Goal: Task Accomplishment & Management: Manage account settings

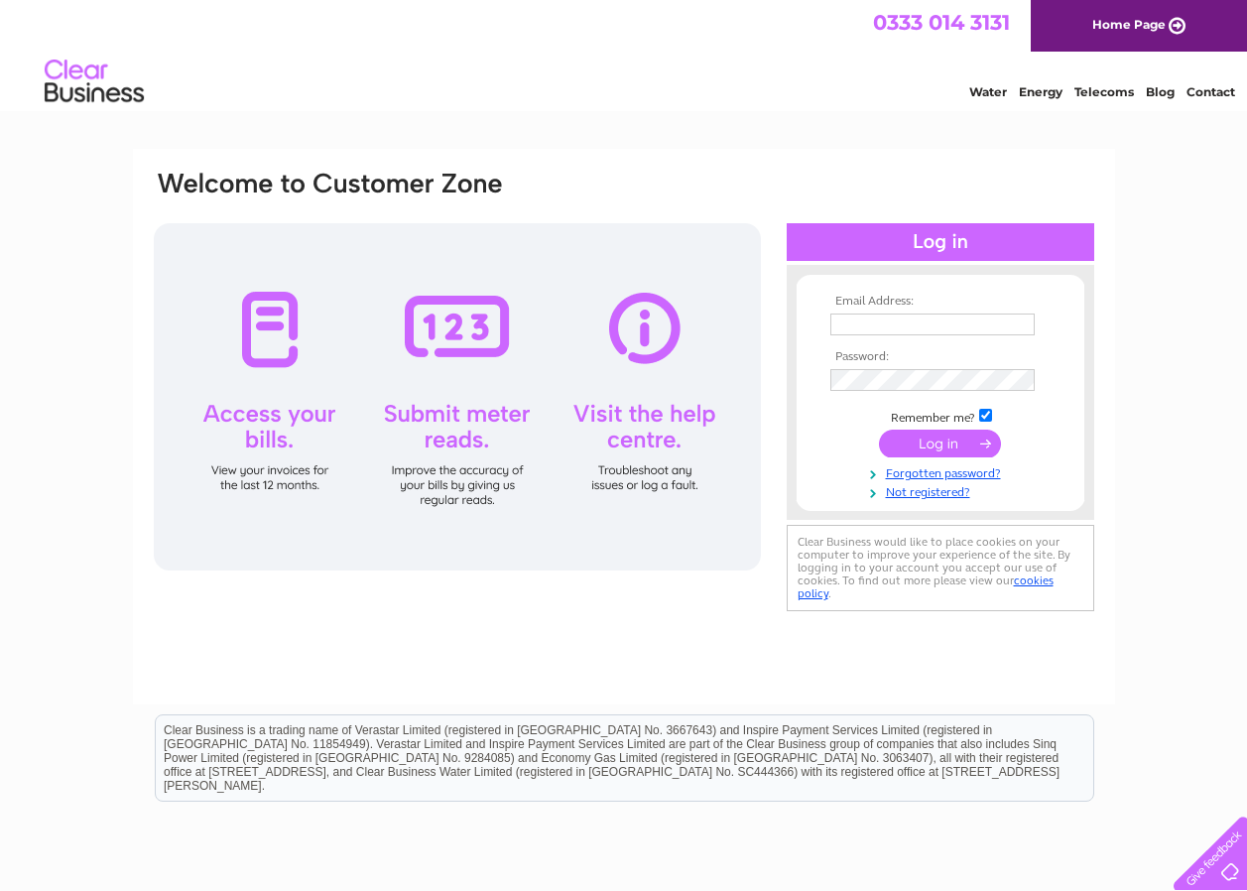
drag, startPoint x: 0, startPoint y: 0, endPoint x: 879, endPoint y: 328, distance: 938.0
click at [879, 328] on input "text" at bounding box center [932, 324] width 204 height 22
type input "enquiries@brookhousefarm.com"
click at [940, 436] on input "submit" at bounding box center [940, 445] width 122 height 28
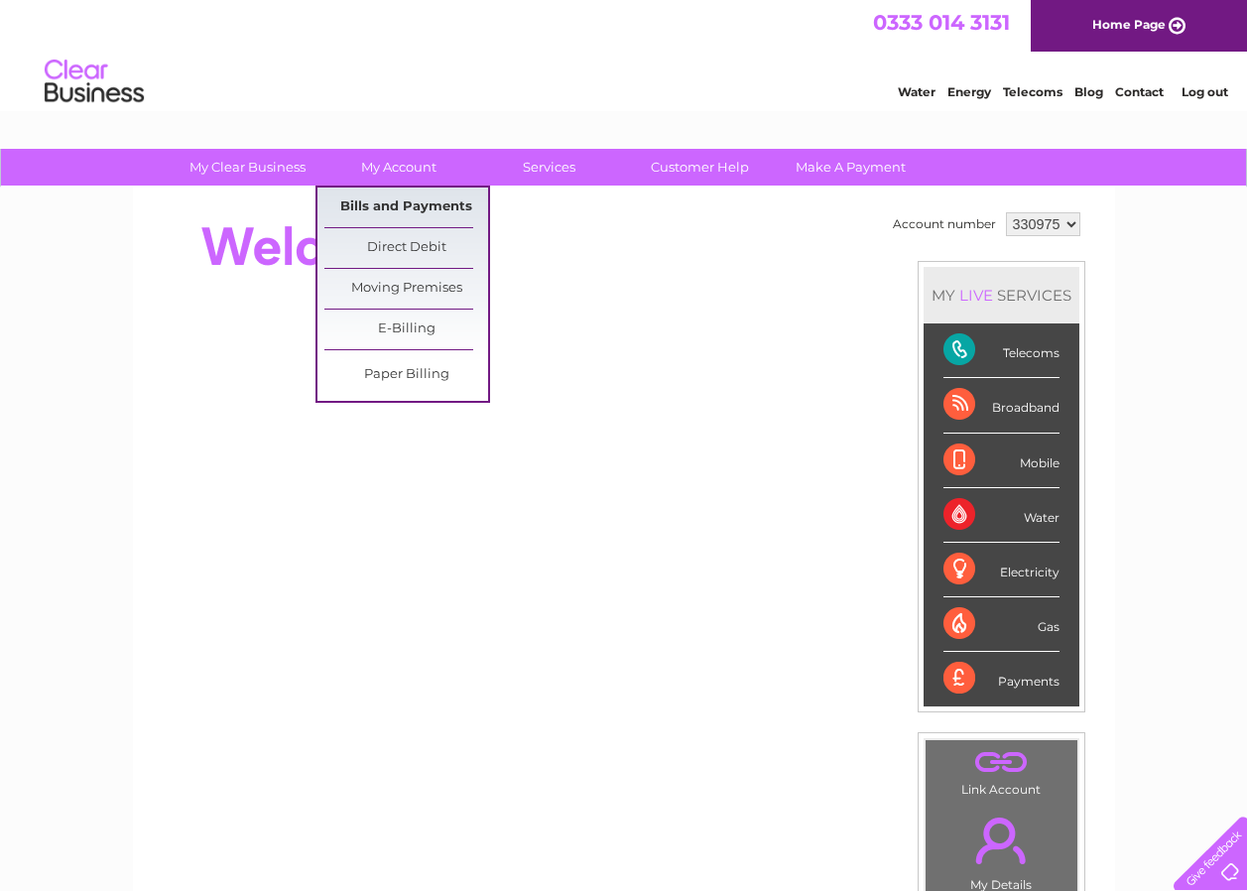
click at [386, 191] on link "Bills and Payments" at bounding box center [406, 207] width 164 height 40
click at [390, 215] on link "Bills and Payments" at bounding box center [406, 207] width 164 height 40
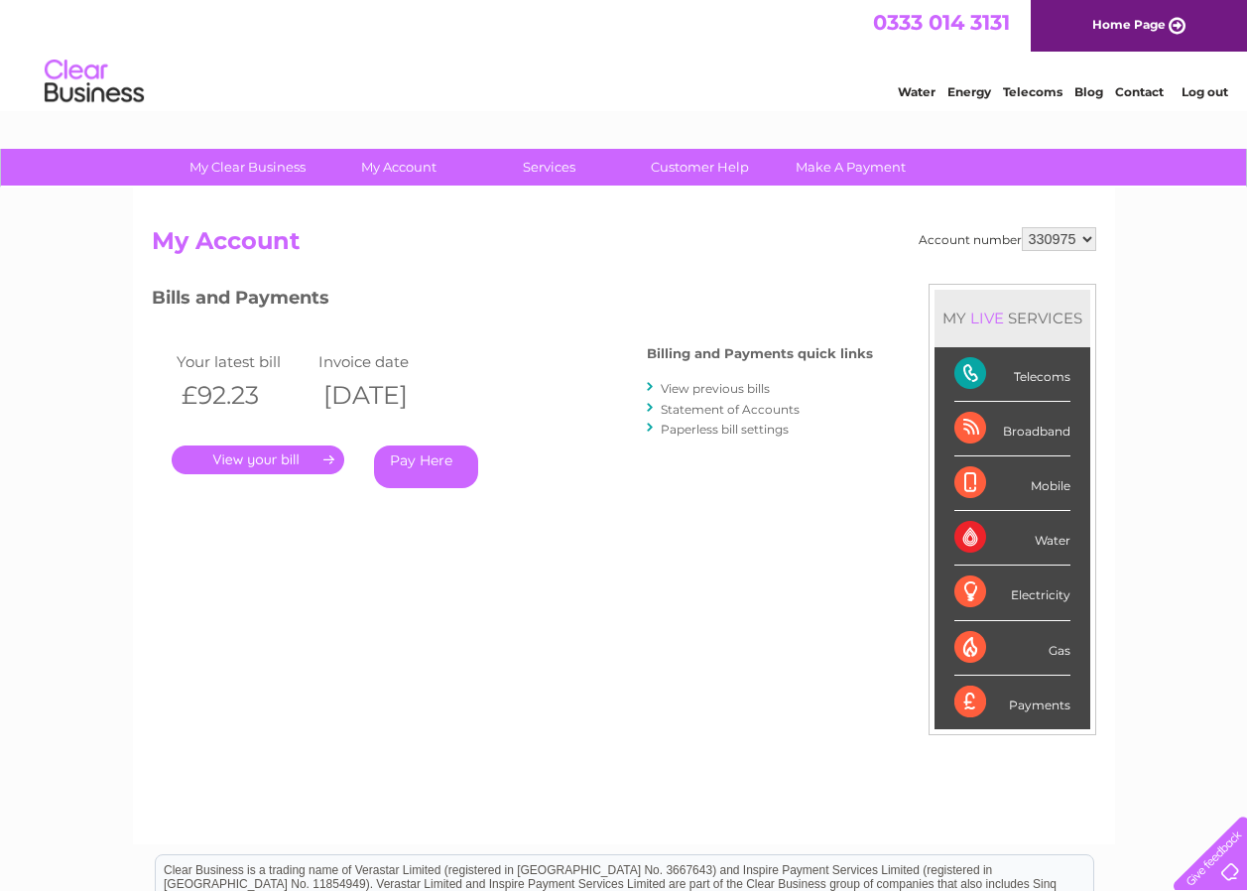
click at [267, 459] on link "." at bounding box center [258, 459] width 173 height 29
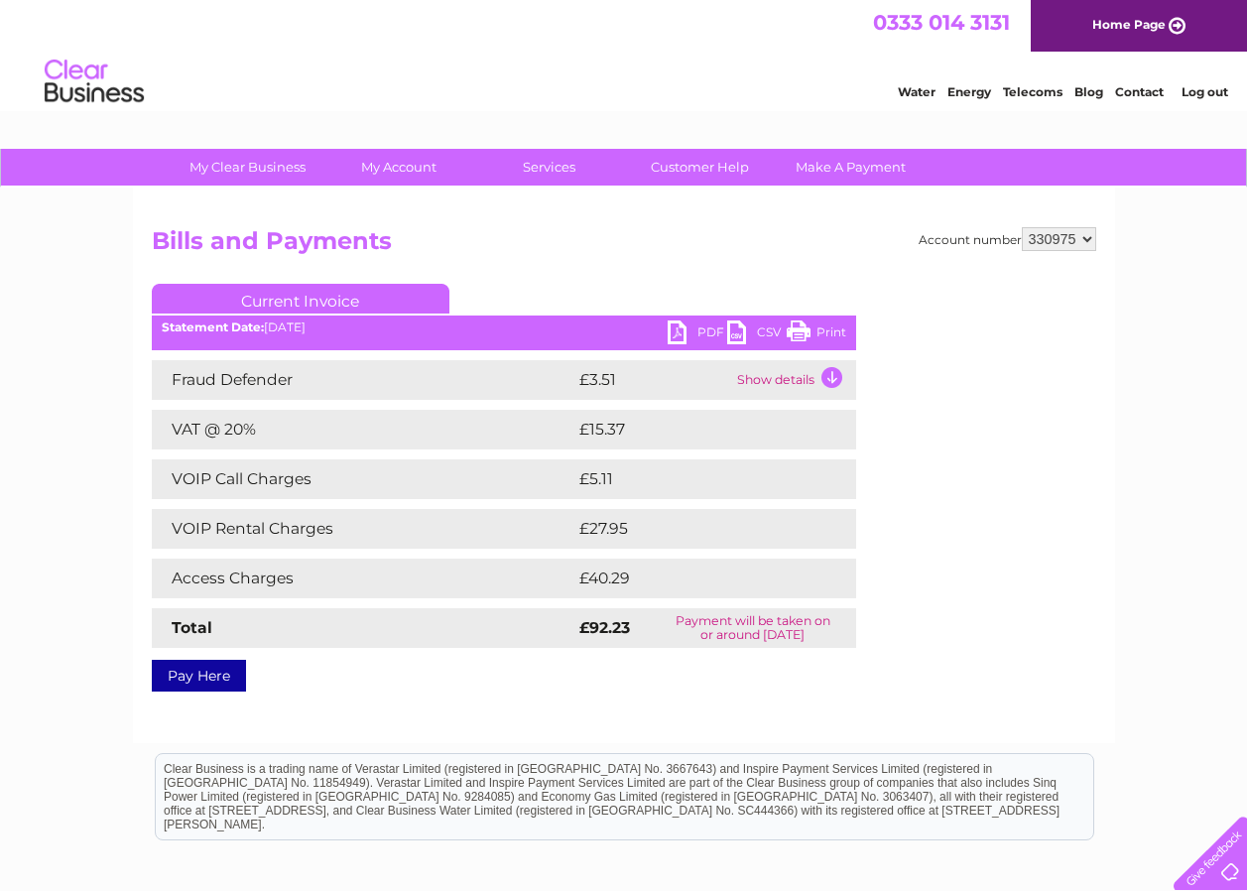
click at [673, 333] on link "PDF" at bounding box center [697, 334] width 60 height 29
click at [1199, 90] on link "Log out" at bounding box center [1204, 91] width 47 height 15
